Goal: Task Accomplishment & Management: Manage account settings

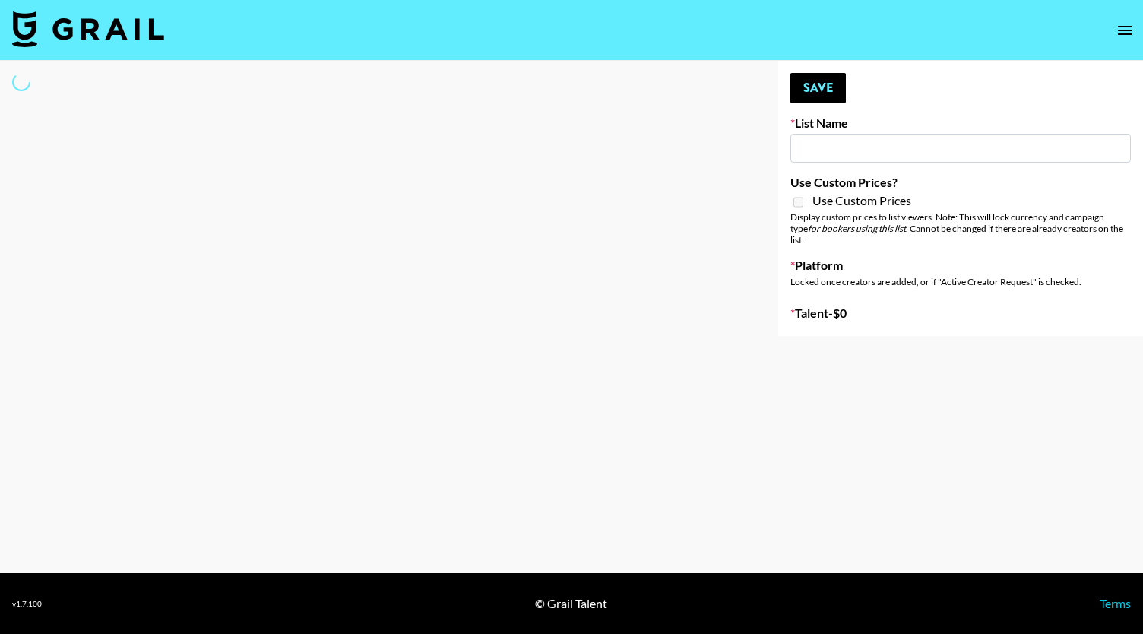
click at [829, 153] on input at bounding box center [961, 148] width 341 height 29
click at [883, 140] on input at bounding box center [961, 148] width 341 height 29
select select "Brand"
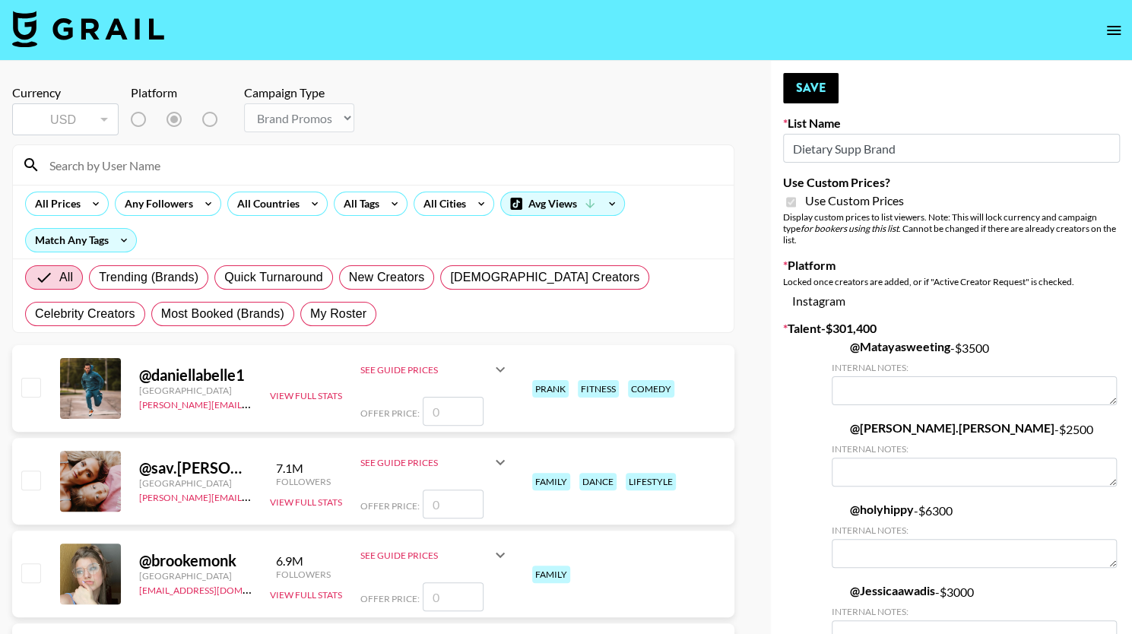
type input "Dietary Supp Brand"
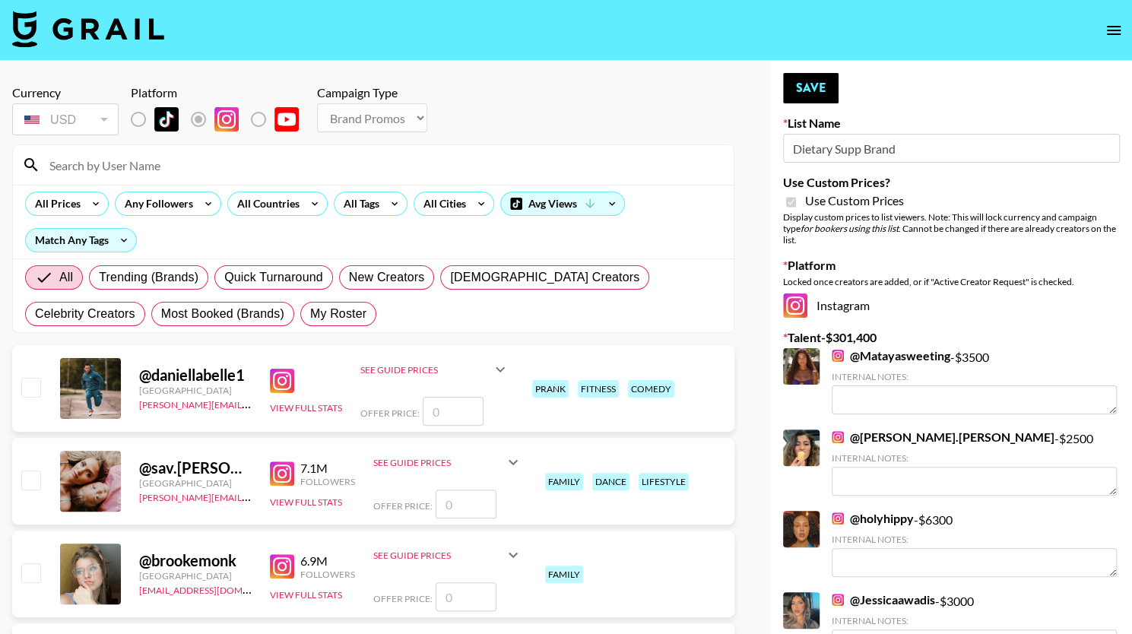
checkbox input "true"
click at [133, 122] on label "List locked to Instagram." at bounding box center [150, 119] width 56 height 32
click at [134, 124] on label "List locked to Instagram." at bounding box center [150, 119] width 56 height 32
click at [135, 119] on label "List locked to Instagram." at bounding box center [150, 119] width 56 height 32
click at [138, 123] on label "List locked to Instagram." at bounding box center [150, 119] width 56 height 32
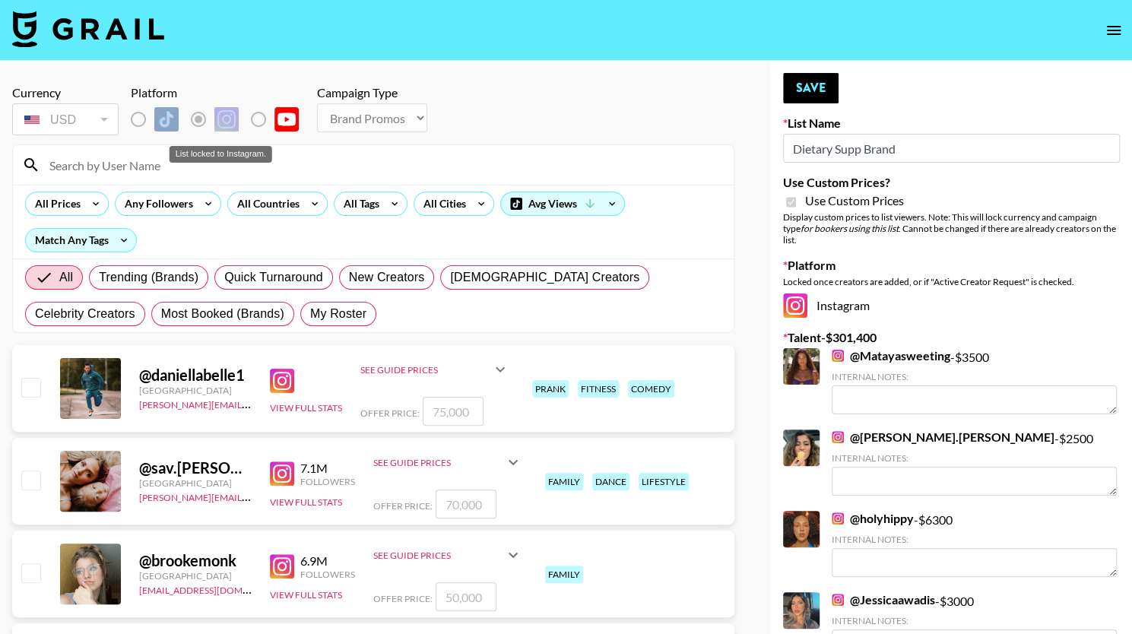
click at [138, 123] on label "List locked to Instagram." at bounding box center [150, 119] width 56 height 32
click at [132, 172] on input at bounding box center [382, 165] width 684 height 24
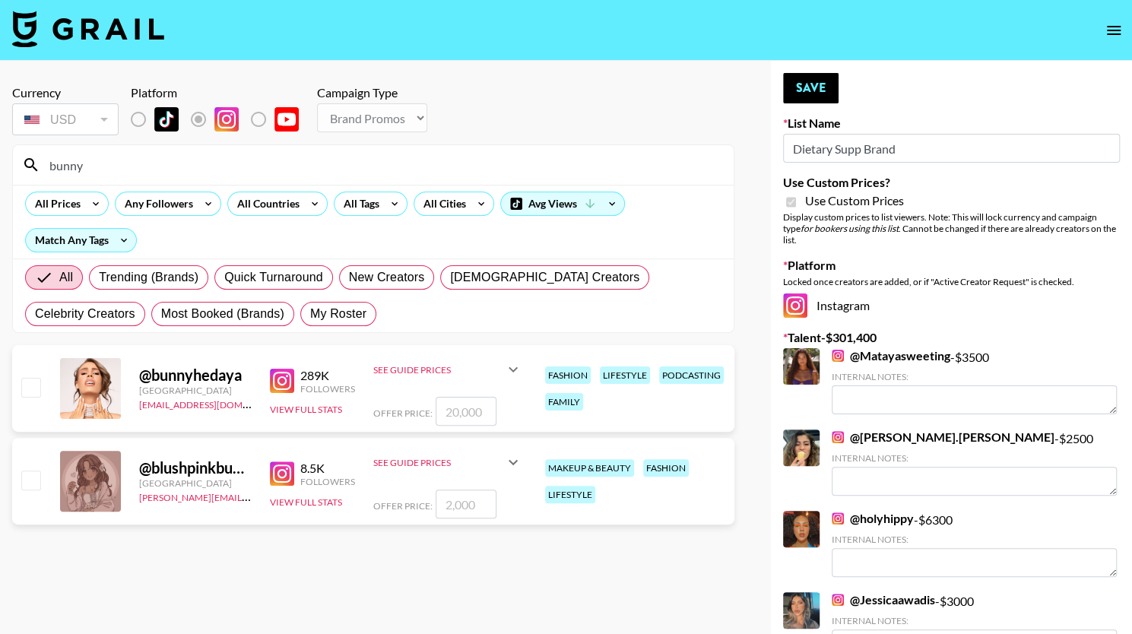
type input "bunny"
click at [461, 414] on input "number" at bounding box center [466, 411] width 61 height 29
checkbox input "true"
type input "1500"
checkbox input "false"
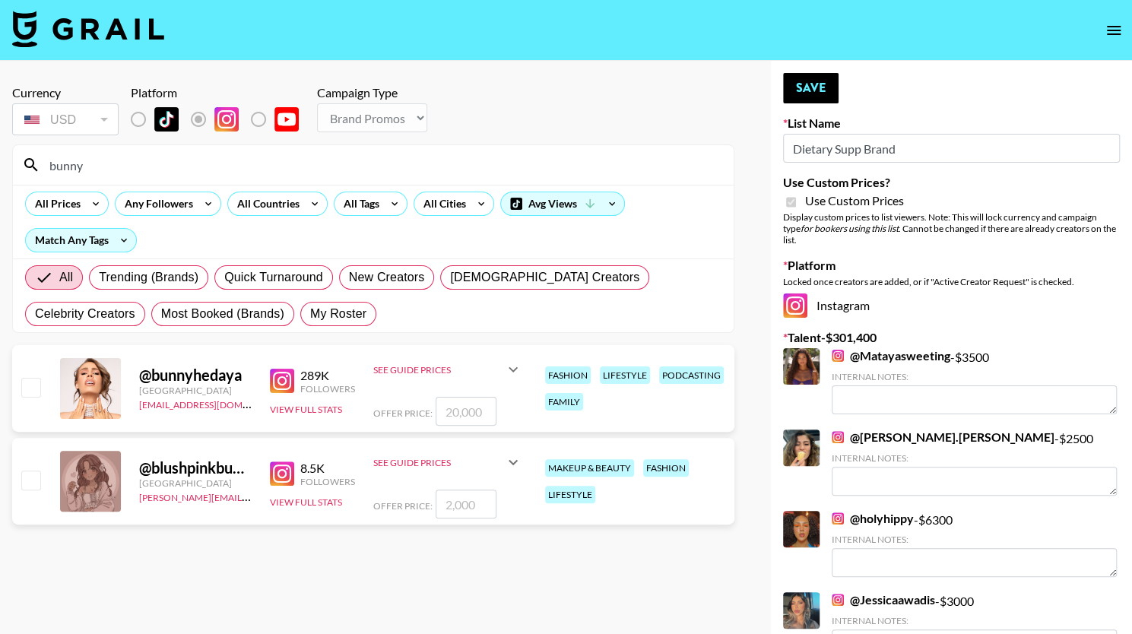
checkbox input "true"
type input "15000"
click at [451, 335] on section "Currency USD USD ​ Platform Campaign Type Choose Type... Song Promos Brand Prom…" at bounding box center [373, 329] width 722 height 512
click at [822, 81] on button "Save" at bounding box center [810, 88] width 55 height 30
